Goal: Task Accomplishment & Management: Use online tool/utility

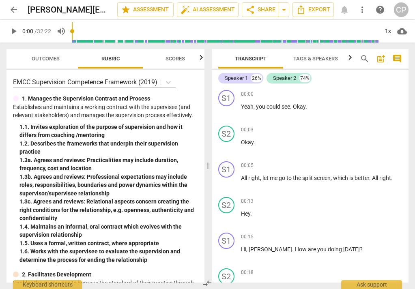
scroll to position [803, 0]
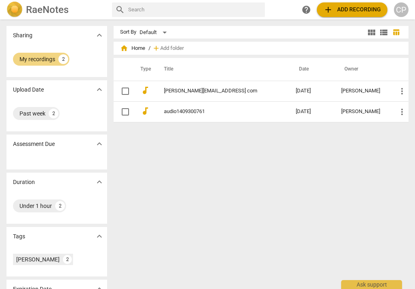
click at [342, 7] on span "add Add recording" at bounding box center [352, 10] width 58 height 10
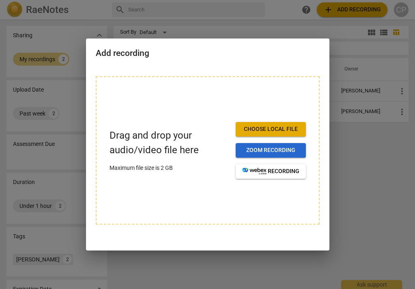
click at [285, 151] on span "Zoom recording" at bounding box center [270, 151] width 57 height 8
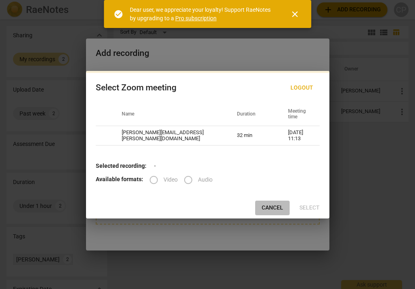
click at [266, 208] on span "Cancel" at bounding box center [273, 208] width 22 height 8
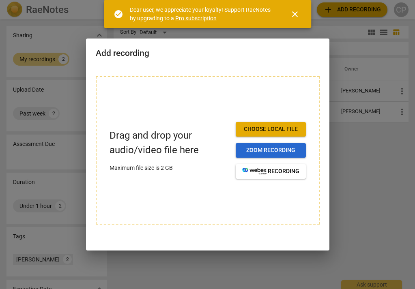
click at [266, 152] on span "Zoom recording" at bounding box center [270, 151] width 57 height 8
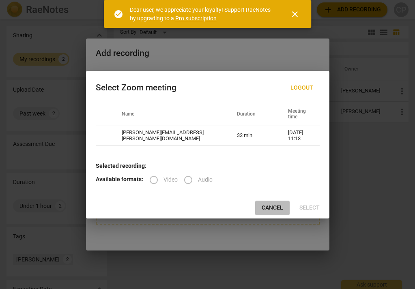
click at [265, 209] on span "Cancel" at bounding box center [273, 208] width 22 height 8
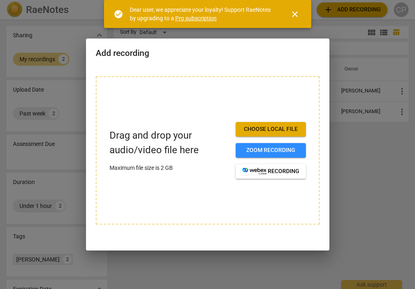
click at [295, 12] on span "close" at bounding box center [295, 14] width 10 height 10
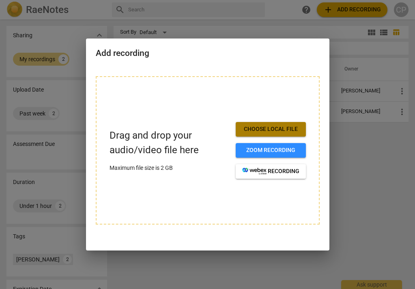
click at [285, 131] on span "Choose local file" at bounding box center [270, 129] width 57 height 8
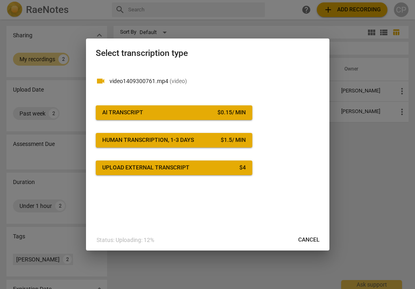
click at [151, 111] on span "AI Transcript $ 0.15 / min" at bounding box center [174, 113] width 144 height 8
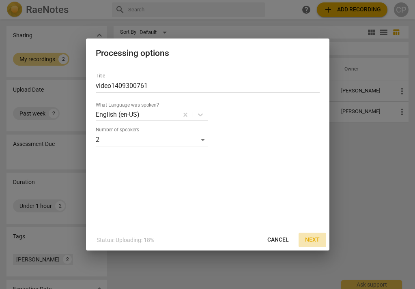
click at [311, 240] on span "Next" at bounding box center [312, 240] width 15 height 8
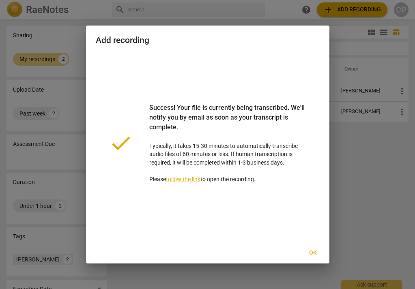
click at [314, 254] on span "Ok" at bounding box center [313, 253] width 13 height 8
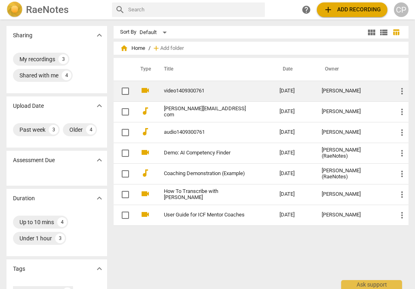
click at [190, 91] on link "video1409300761" at bounding box center [207, 91] width 87 height 6
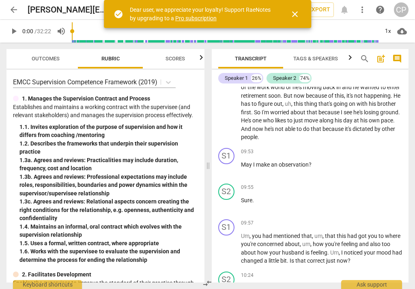
scroll to position [1542, 0]
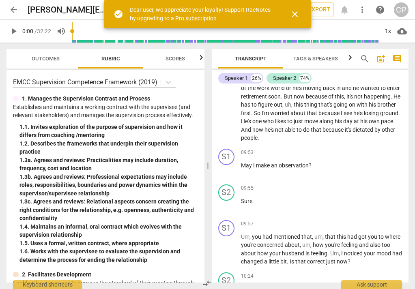
click at [296, 14] on span "close" at bounding box center [295, 14] width 10 height 10
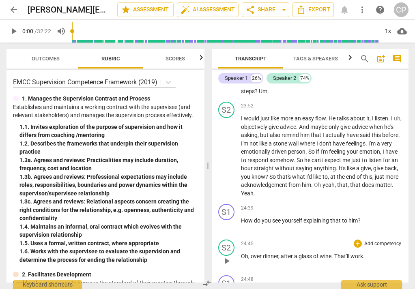
scroll to position [4086, 0]
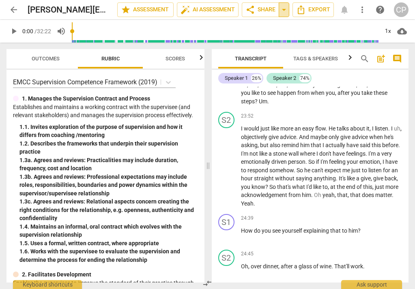
click at [283, 12] on span "arrow_drop_down" at bounding box center [284, 10] width 10 height 10
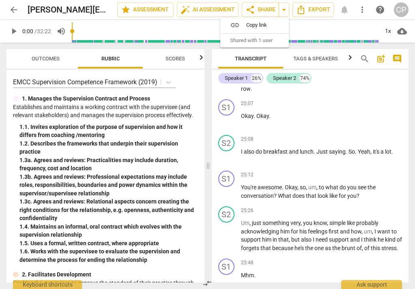
scroll to position [4420, 0]
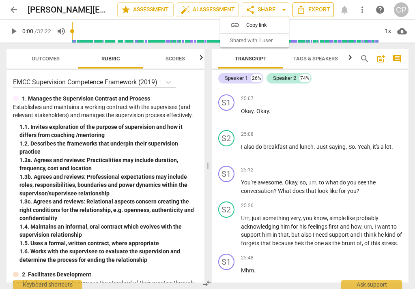
click at [302, 9] on icon "Export" at bounding box center [301, 9] width 6 height 9
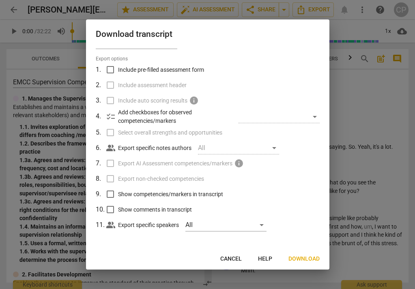
scroll to position [17, 0]
click at [235, 256] on span "Cancel" at bounding box center [231, 259] width 22 height 8
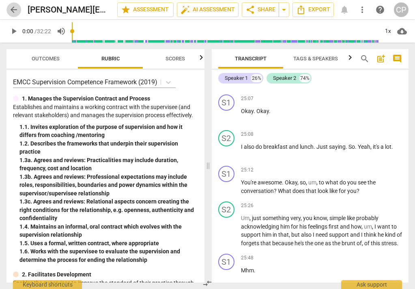
click at [15, 9] on span "arrow_back" at bounding box center [14, 10] width 10 height 10
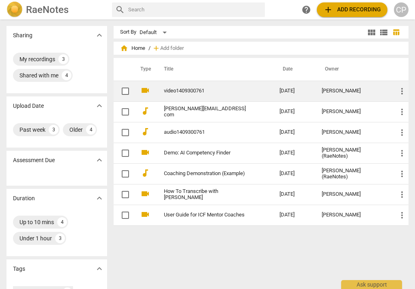
click at [188, 93] on link "video1409300761" at bounding box center [207, 91] width 87 height 6
